Goal: Task Accomplishment & Management: Use online tool/utility

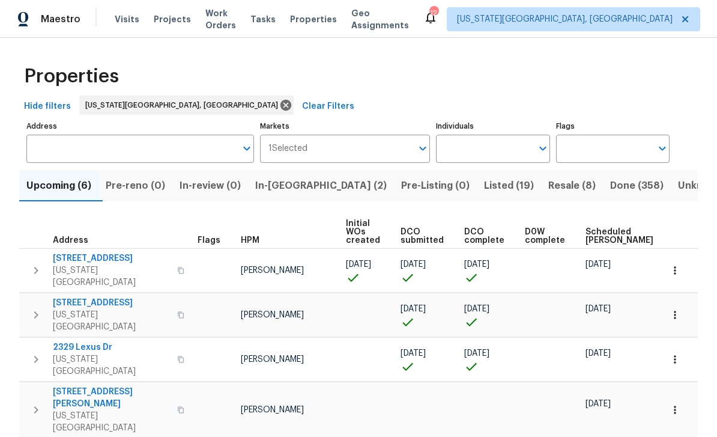
scroll to position [0, 13]
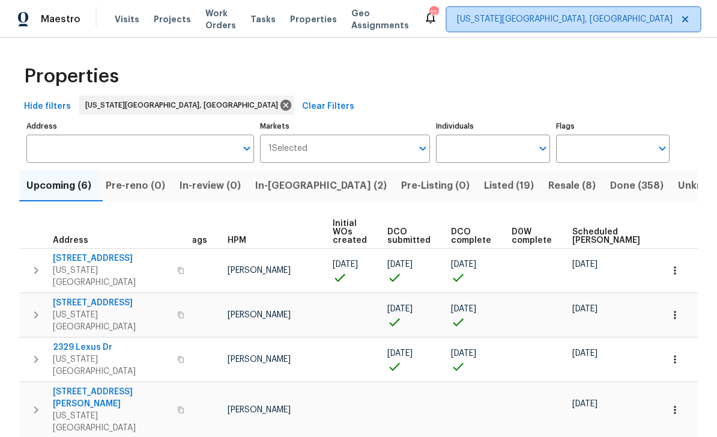
click at [542, 20] on span "[US_STATE][GEOGRAPHIC_DATA], [GEOGRAPHIC_DATA]" at bounding box center [565, 19] width 216 height 12
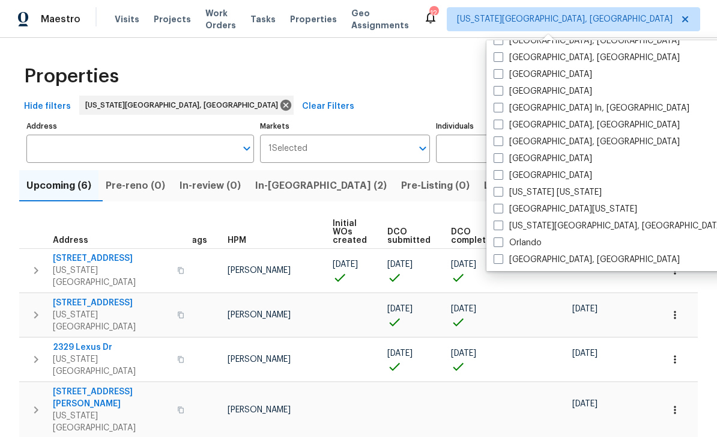
scroll to position [513, 0]
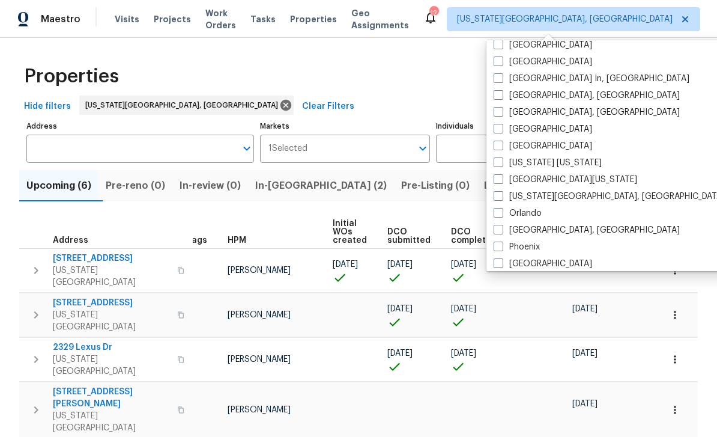
click at [495, 183] on span at bounding box center [499, 179] width 10 height 10
click at [495, 181] on input "[GEOGRAPHIC_DATA][US_STATE]" at bounding box center [498, 178] width 8 height 8
checkbox input "true"
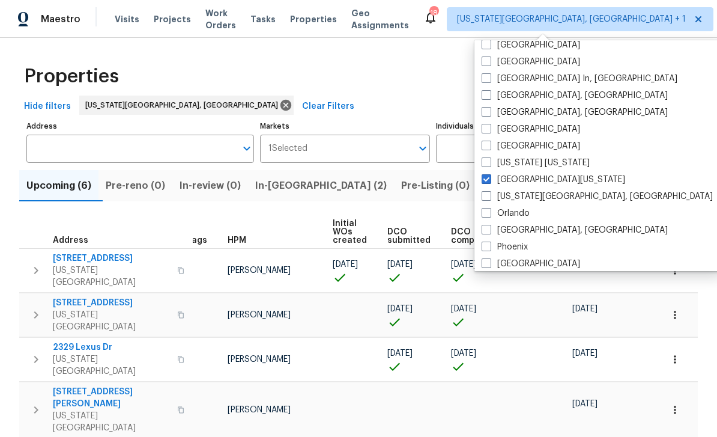
click at [275, 111] on div "Hide filters [US_STATE][GEOGRAPHIC_DATA], [GEOGRAPHIC_DATA] Clear Filters" at bounding box center [358, 106] width 679 height 22
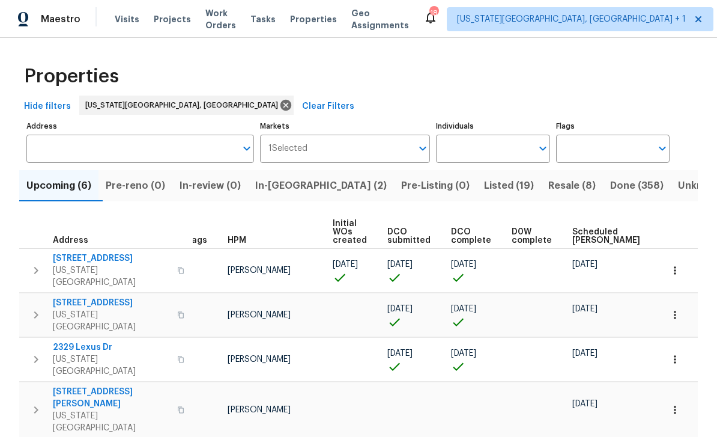
click at [162, 22] on span "Projects" at bounding box center [172, 19] width 37 height 12
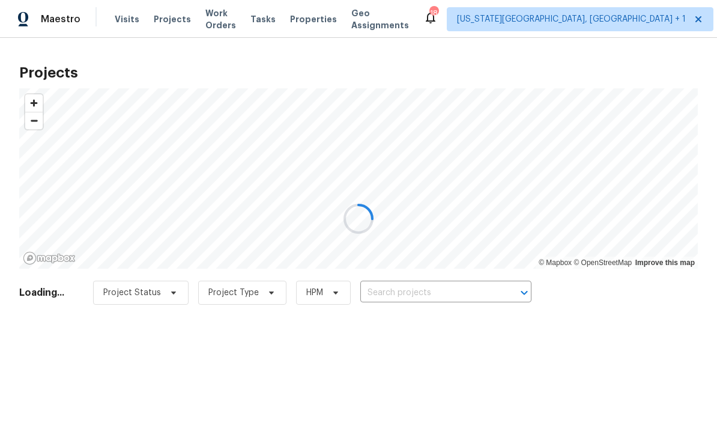
click at [217, 25] on div at bounding box center [358, 218] width 717 height 437
click at [226, 13] on div at bounding box center [358, 218] width 717 height 437
click at [232, 23] on div at bounding box center [358, 218] width 717 height 437
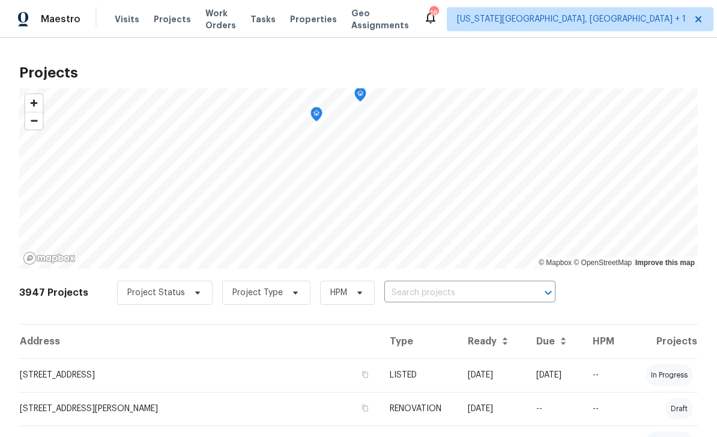
click at [225, 23] on span "Work Orders" at bounding box center [220, 19] width 31 height 24
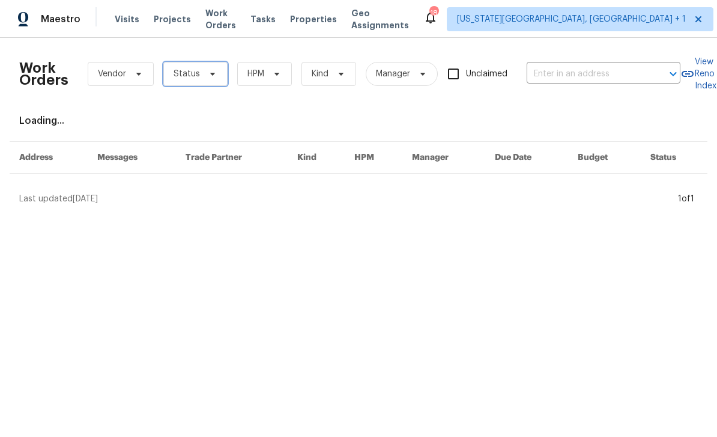
click at [215, 76] on span "Status" at bounding box center [195, 74] width 64 height 24
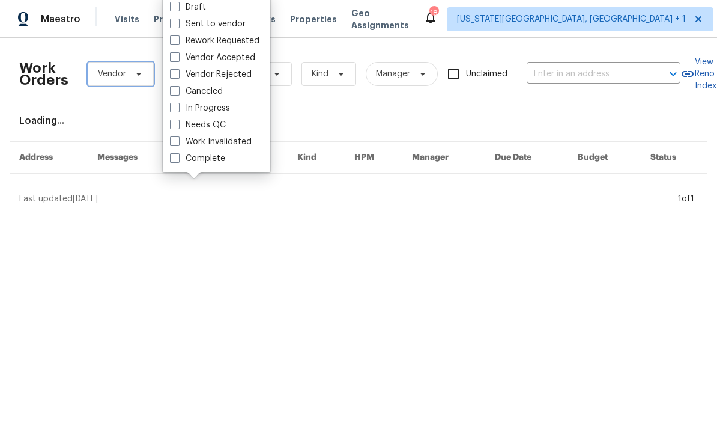
click at [124, 82] on span "Vendor" at bounding box center [121, 74] width 66 height 24
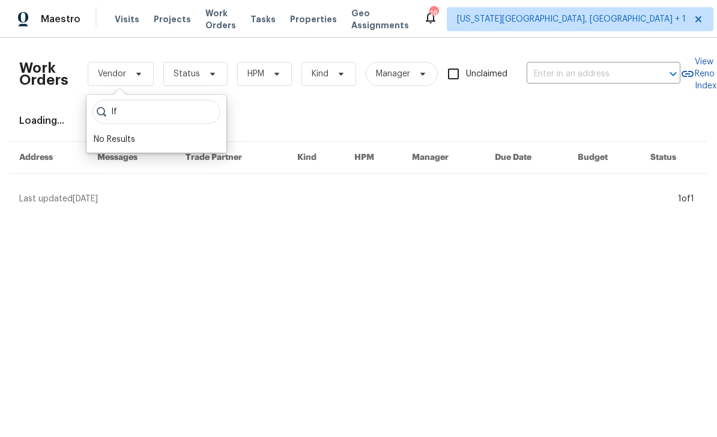
type input "I"
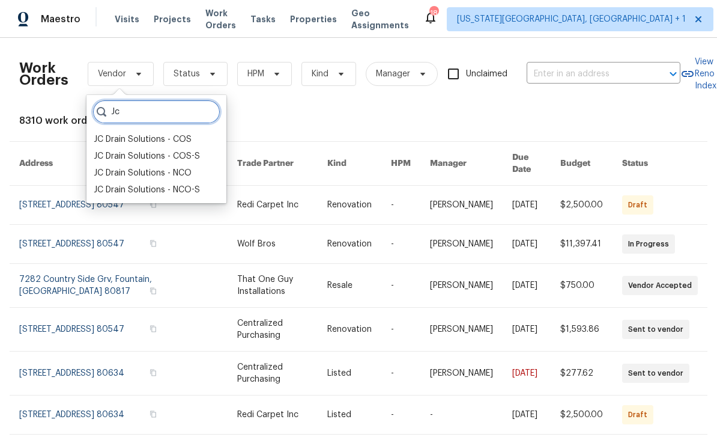
type input "Jc"
click at [138, 189] on div "JC Drain Solutions - NCO-S" at bounding box center [147, 190] width 106 height 12
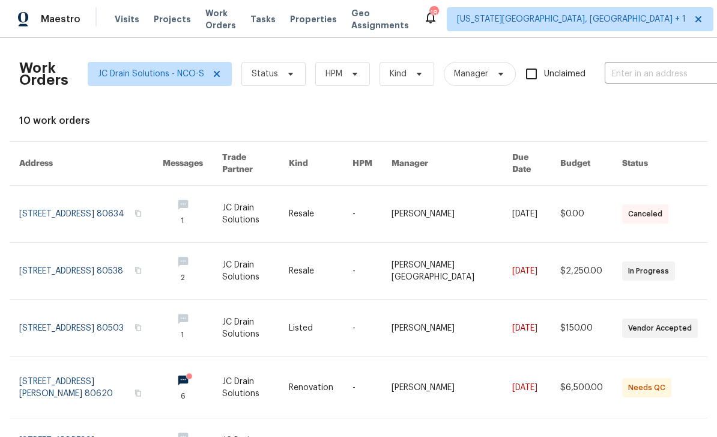
click at [59, 258] on link at bounding box center [91, 271] width 144 height 56
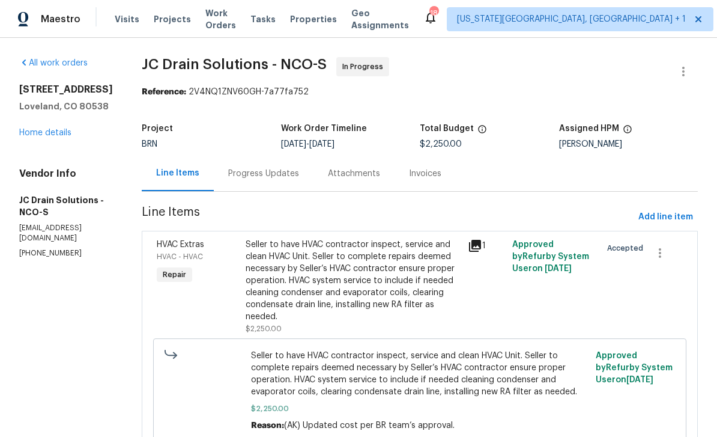
click at [37, 132] on link "Home details" at bounding box center [45, 133] width 52 height 8
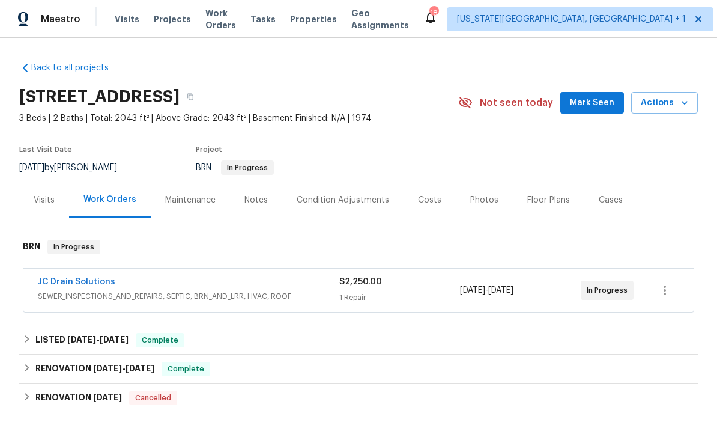
click at [276, 15] on span "Tasks" at bounding box center [262, 19] width 25 height 8
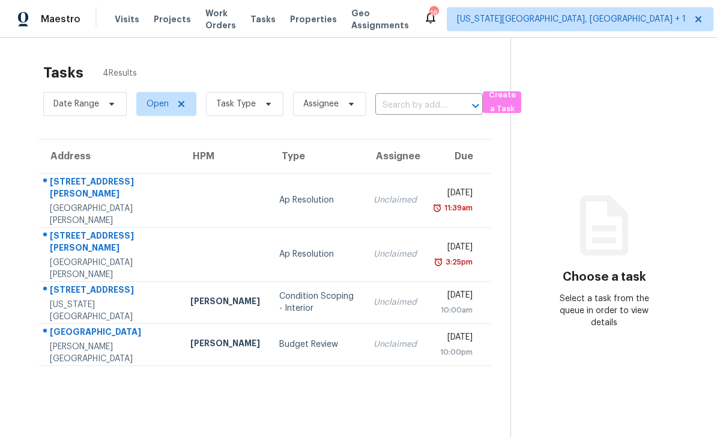
click at [80, 325] on div "[GEOGRAPHIC_DATA]" at bounding box center [110, 332] width 121 height 15
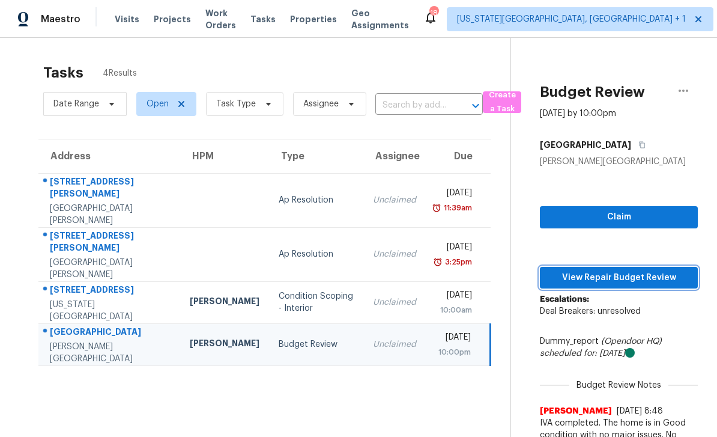
click at [628, 283] on span "View Repair Budget Review" at bounding box center [618, 277] width 139 height 15
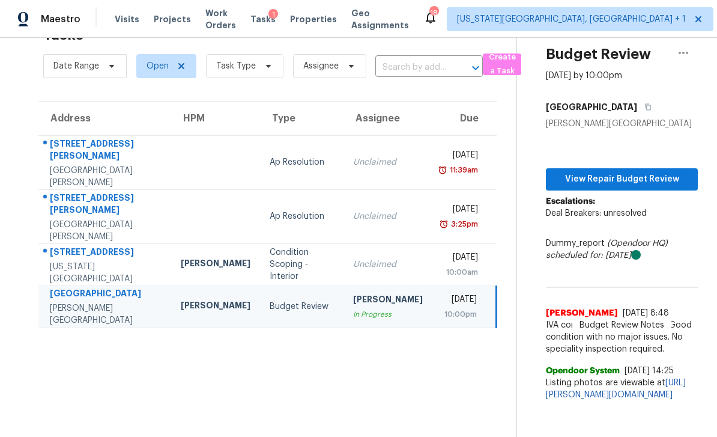
scroll to position [38, 0]
click at [651, 176] on span "View Repair Budget Review" at bounding box center [622, 179] width 133 height 15
